Goal: Task Accomplishment & Management: Manage account settings

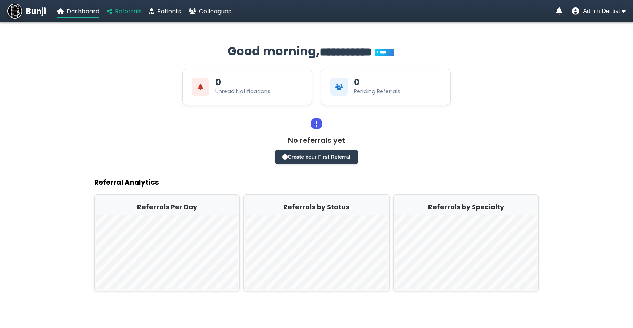
click at [129, 13] on span "Referrals" at bounding box center [128, 11] width 27 height 9
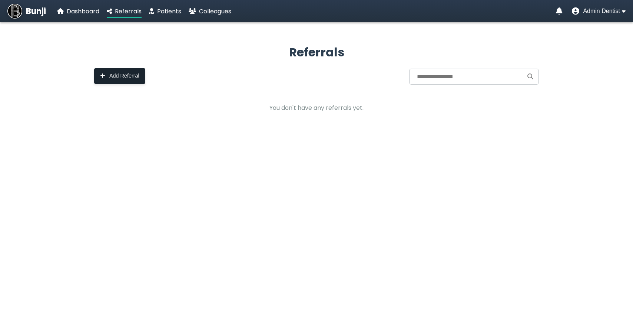
click at [133, 82] on button "Add Referral" at bounding box center [119, 76] width 51 height 16
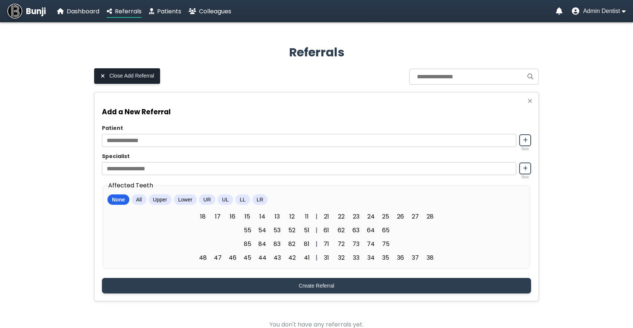
click at [134, 81] on button "Close Add Referral" at bounding box center [127, 76] width 66 height 16
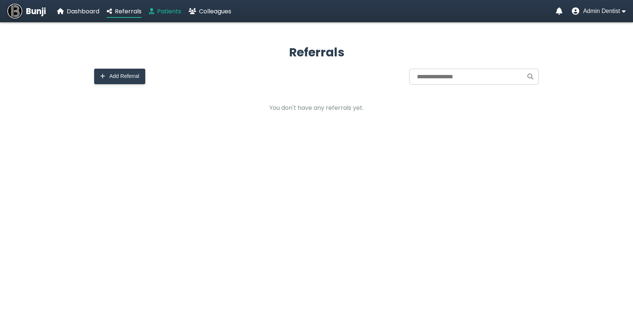
click at [151, 14] on link "Patients" at bounding box center [165, 11] width 32 height 9
click at [132, 77] on span "Add Patient" at bounding box center [122, 76] width 27 height 6
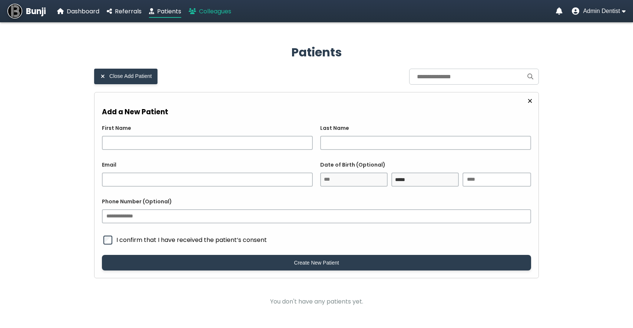
click at [199, 16] on link "Colleagues" at bounding box center [210, 11] width 43 height 9
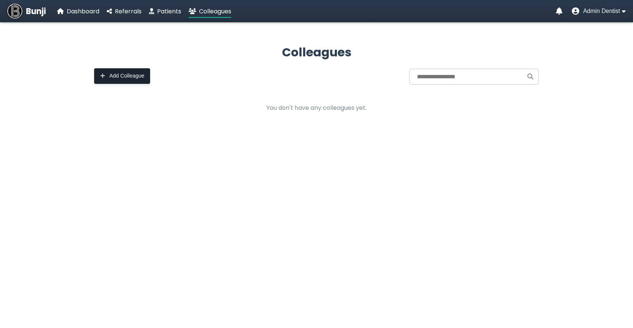
click at [125, 75] on span "Add Colleague" at bounding box center [126, 76] width 35 height 6
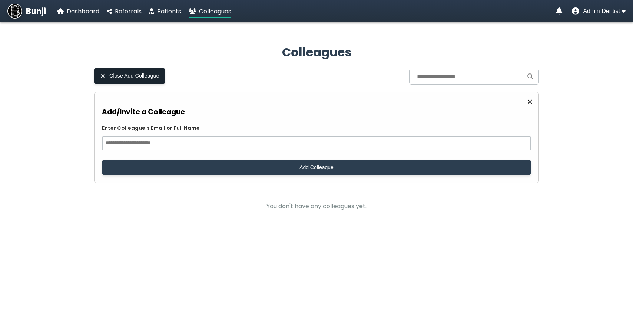
click at [125, 75] on span "Close Add Colleague" at bounding box center [134, 76] width 50 height 6
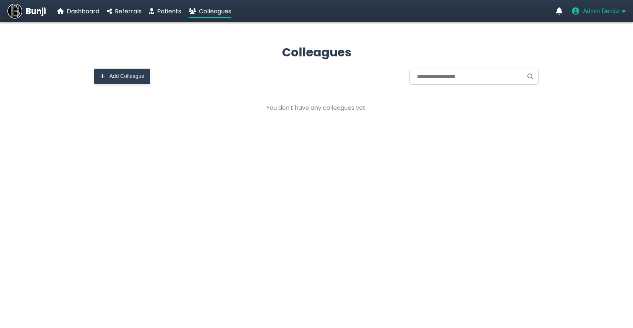
click at [587, 10] on span "Admin Dentist" at bounding box center [601, 11] width 37 height 7
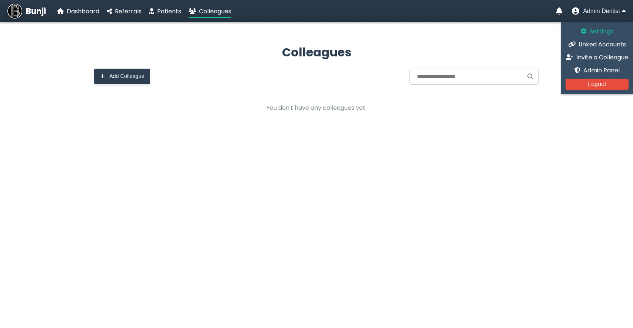
click at [582, 27] on link "Settings" at bounding box center [597, 31] width 63 height 9
select select "*"
select select "**********"
select select "******"
select select "****"
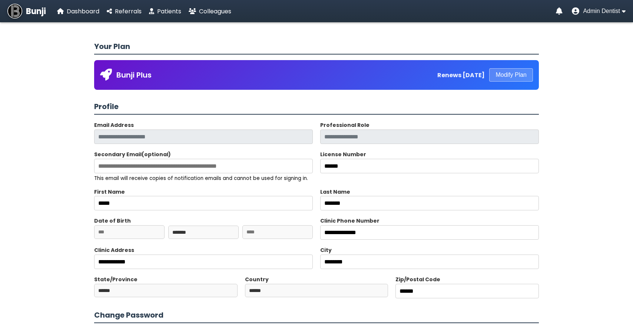
click at [157, 5] on div "Bunji Dashboard Referrals Patients Colleagues" at bounding box center [119, 11] width 224 height 15
click at [156, 9] on link "Patients" at bounding box center [165, 11] width 32 height 9
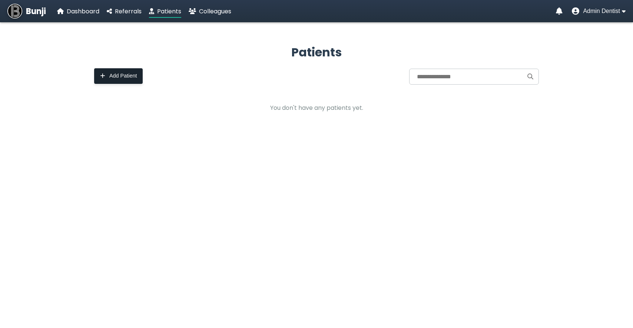
click at [102, 75] on icon at bounding box center [102, 75] width 5 height 5
